Goal: Register for event/course

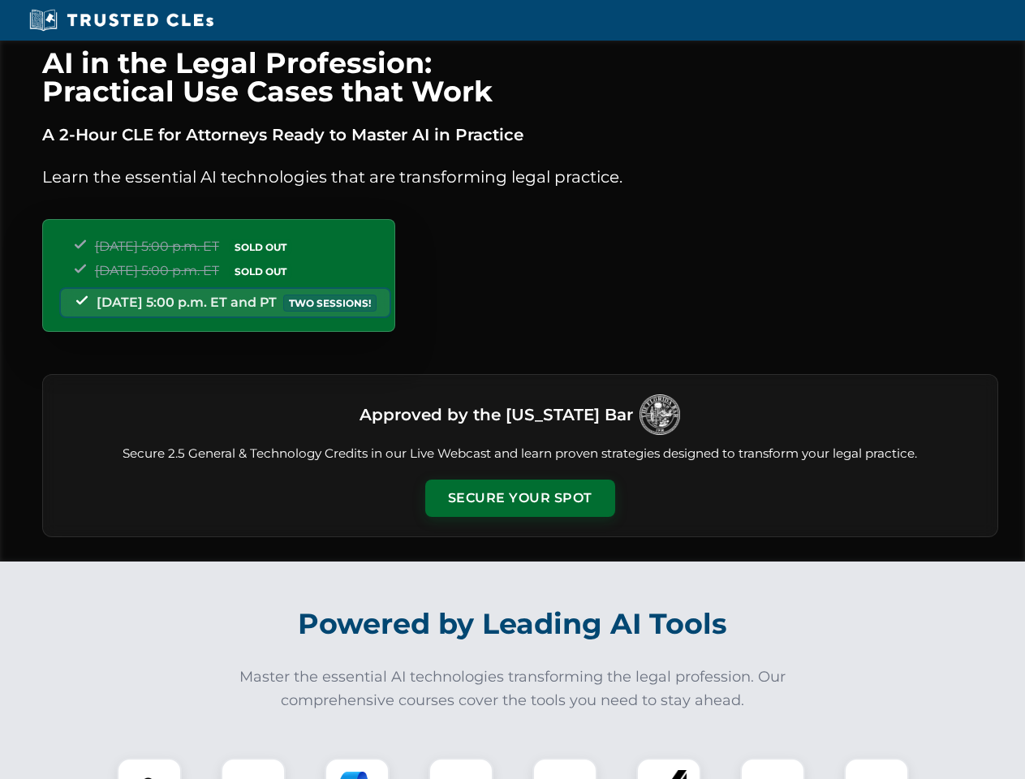
click at [519, 498] on button "Secure Your Spot" at bounding box center [520, 498] width 190 height 37
click at [149, 769] on img at bounding box center [149, 790] width 47 height 47
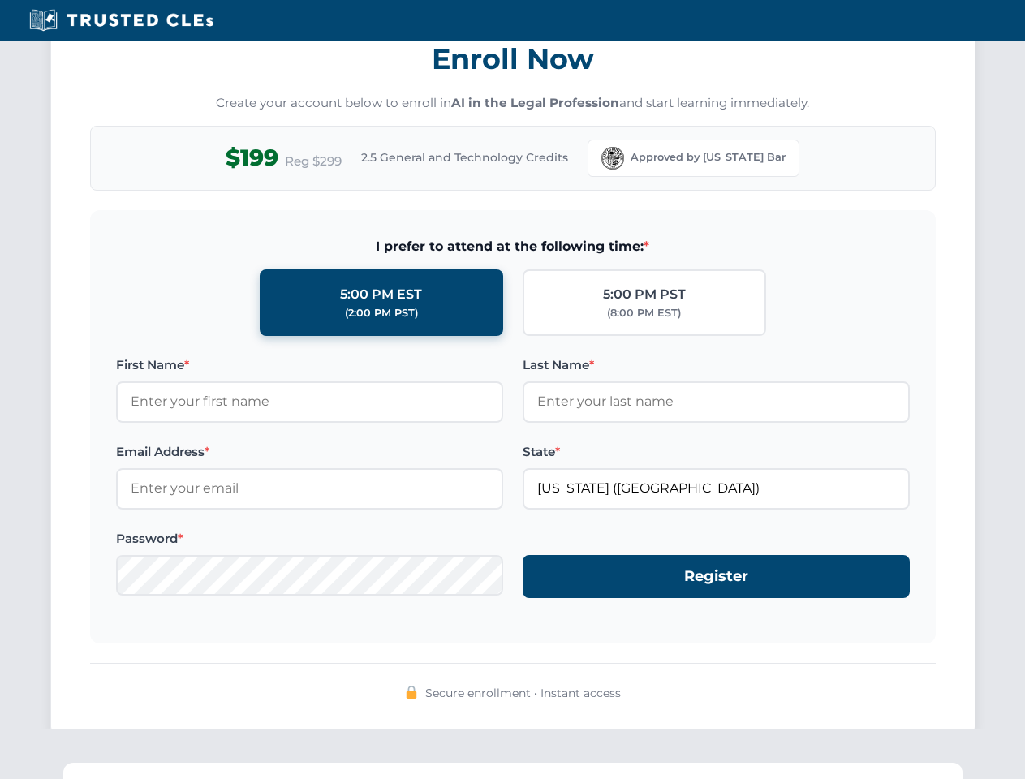
scroll to position [1593, 0]
